Goal: Navigation & Orientation: Find specific page/section

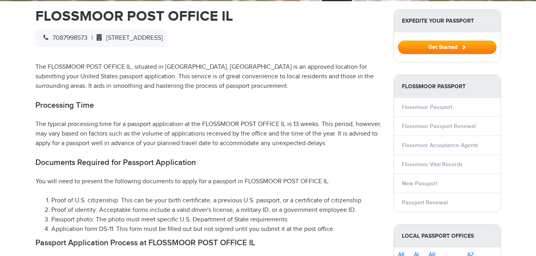
scroll to position [247, 0]
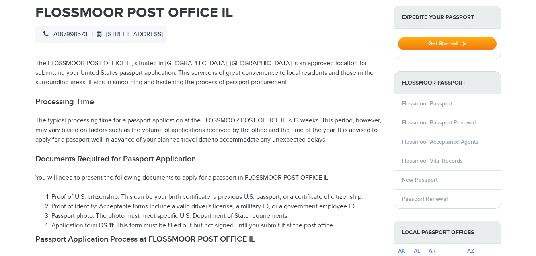
select select "**********"
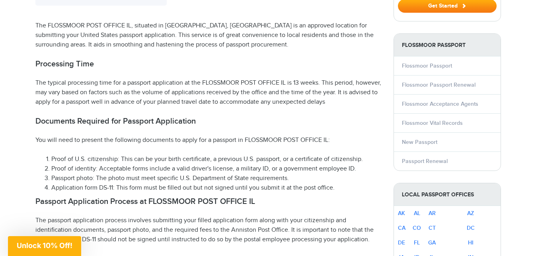
scroll to position [341, 0]
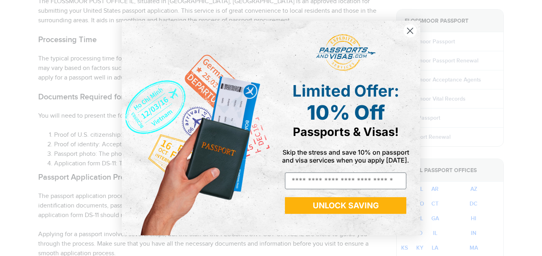
click at [408, 31] on circle "Close dialog" at bounding box center [410, 30] width 13 height 13
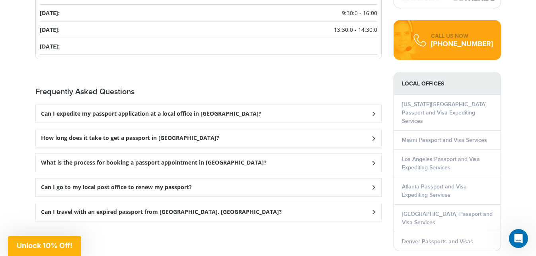
scroll to position [1039, 0]
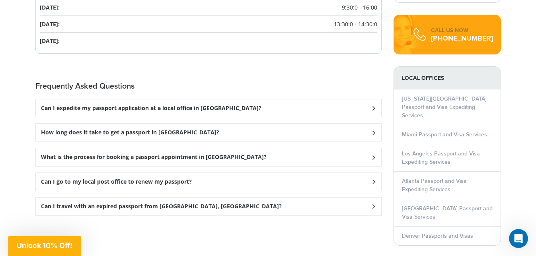
click at [372, 204] on icon at bounding box center [373, 206] width 8 height 5
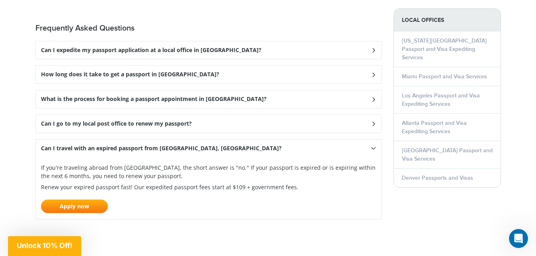
scroll to position [1104, 0]
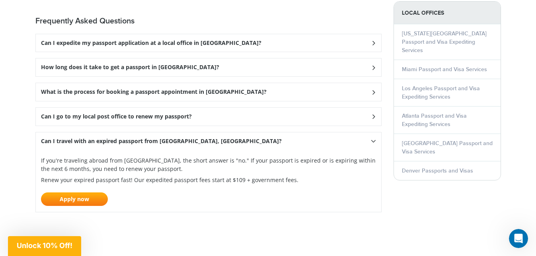
click at [372, 114] on icon at bounding box center [373, 116] width 8 height 5
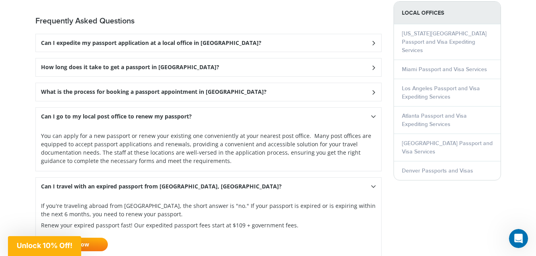
click at [372, 113] on icon at bounding box center [373, 117] width 5 height 8
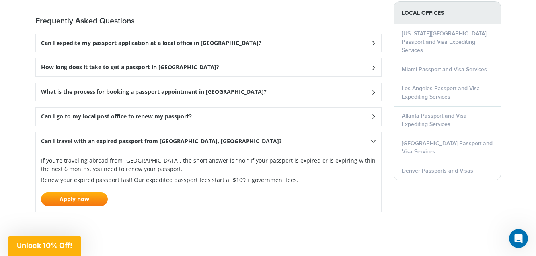
click at [374, 90] on icon at bounding box center [373, 92] width 8 height 5
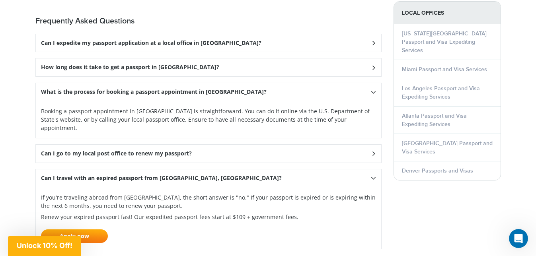
click at [374, 88] on icon at bounding box center [373, 92] width 5 height 8
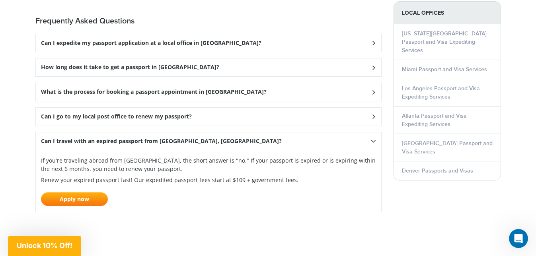
click at [372, 65] on icon at bounding box center [373, 67] width 8 height 5
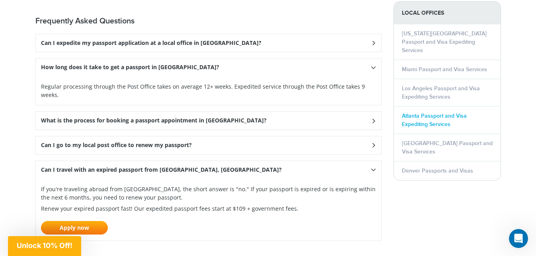
click at [429, 113] on link "Atlanta Passport and Visa Expediting Services" at bounding box center [434, 120] width 65 height 15
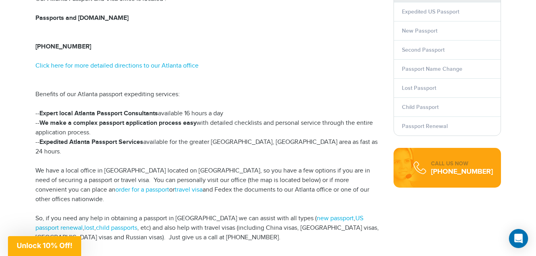
scroll to position [261, 0]
